Goal: Find contact information: Find contact information

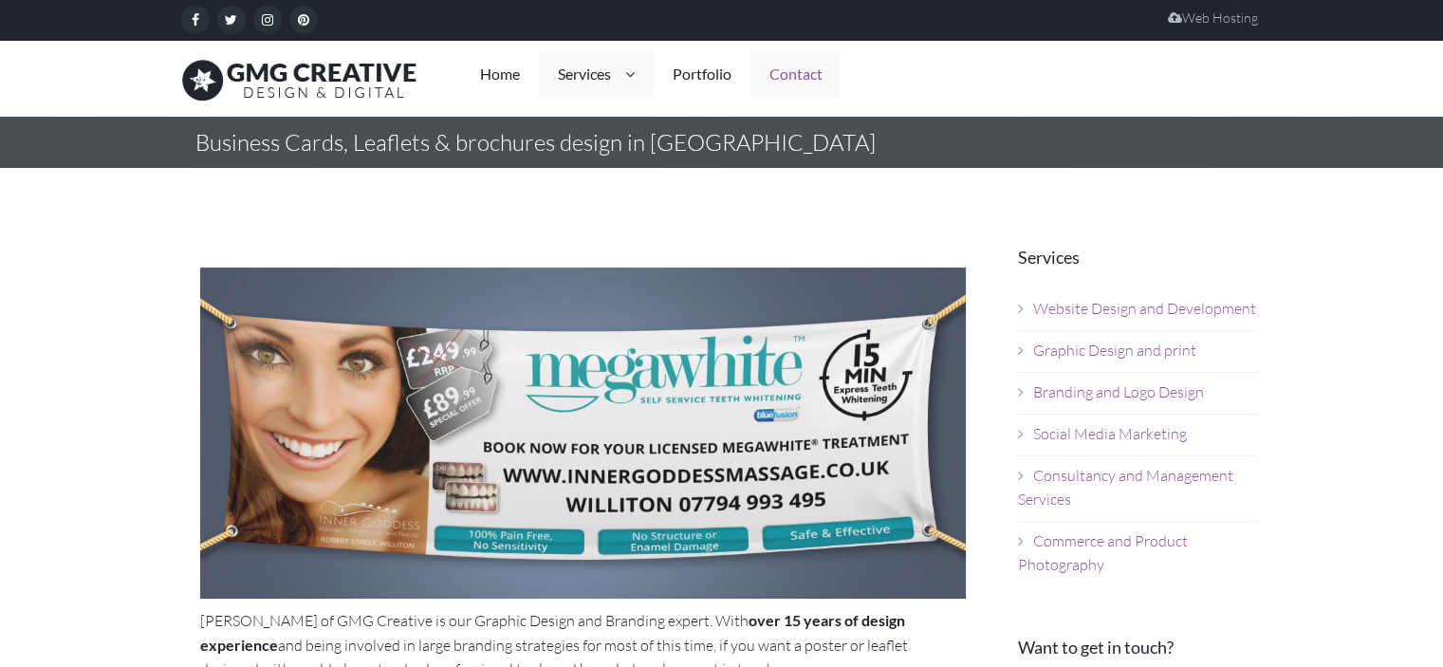
click at [806, 71] on link "Contact" at bounding box center [795, 73] width 91 height 47
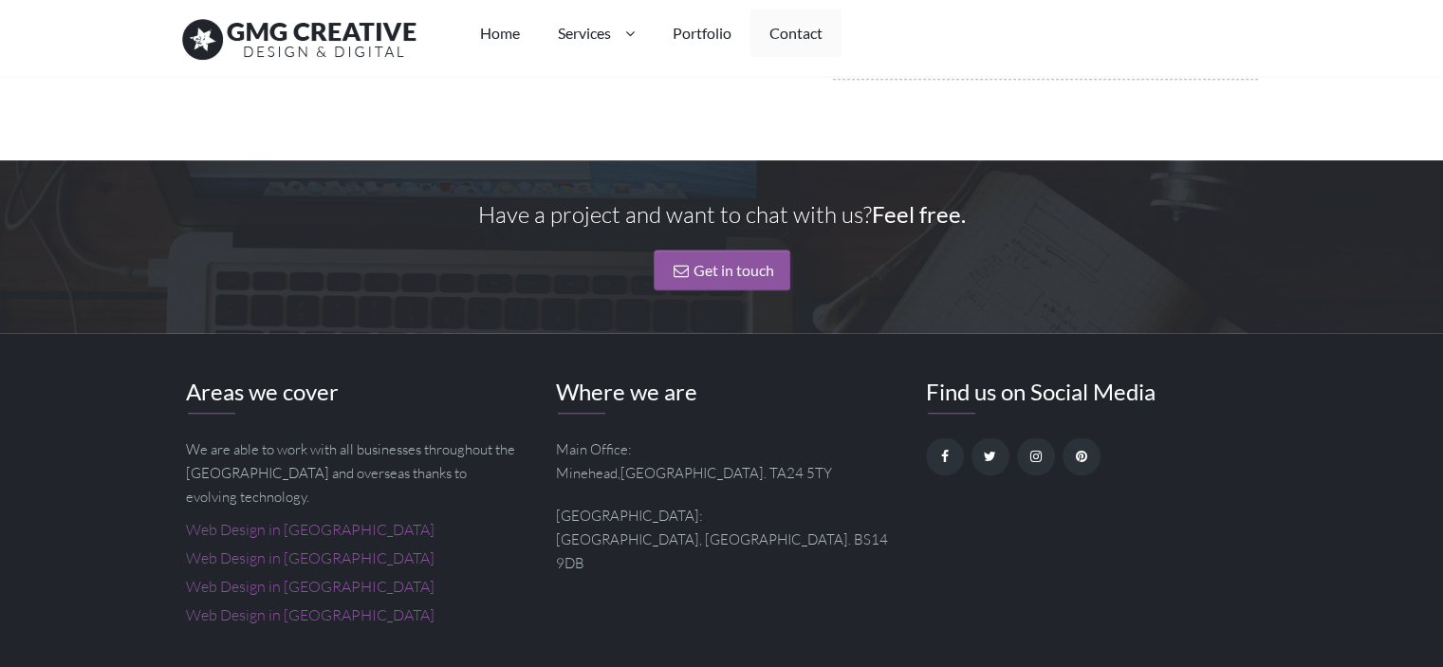
scroll to position [1436, 0]
